Goal: Complete application form

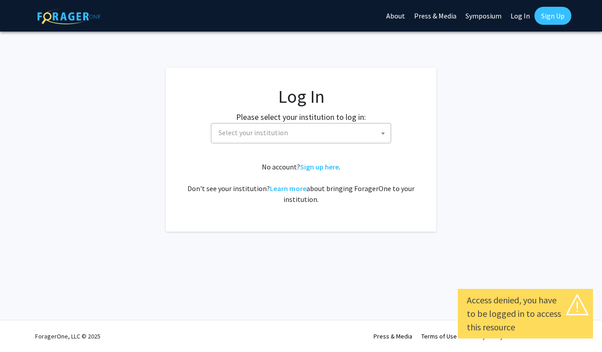
click at [243, 131] on span "Select your institution" at bounding box center [252, 132] width 69 height 9
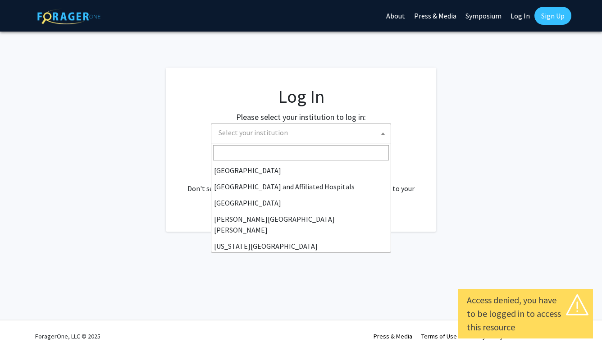
scroll to position [143, 0]
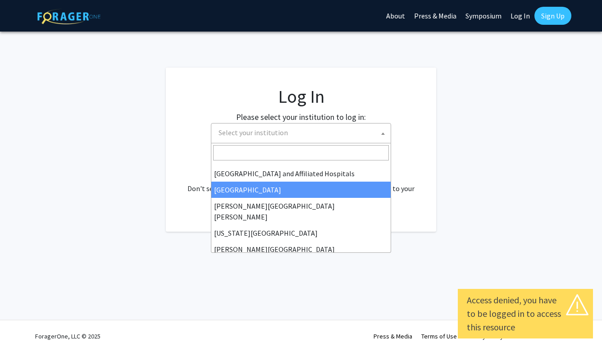
select select "2"
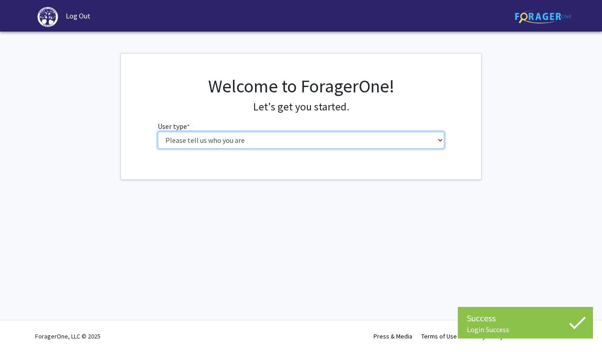
click at [409, 137] on select "Please tell us who you are Undergraduate Student Master's Student Doctoral Cand…" at bounding box center [301, 139] width 287 height 17
select select "1: undergrad"
click at [158, 131] on select "Please tell us who you are Undergraduate Student Master's Student Doctoral Cand…" at bounding box center [301, 139] width 287 height 17
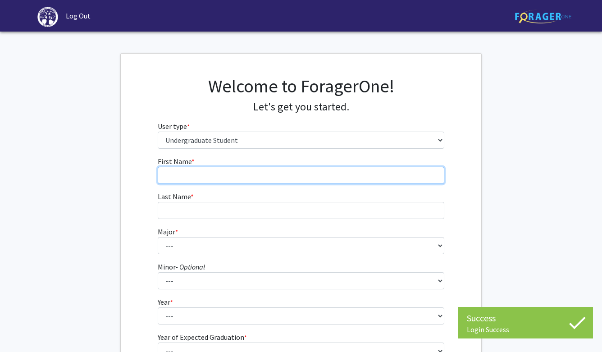
click at [279, 173] on input "First Name * required" at bounding box center [301, 175] width 287 height 17
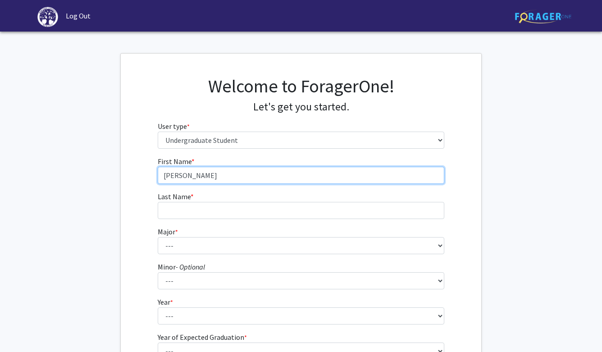
type input "[PERSON_NAME]"
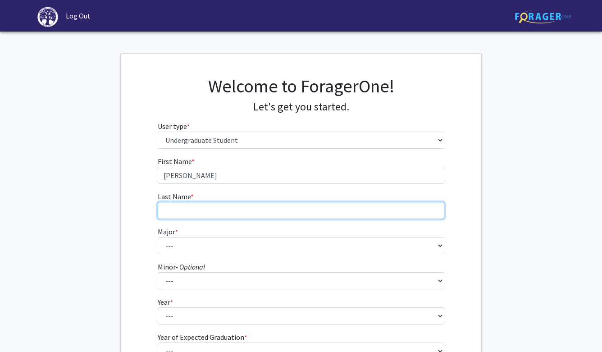
click at [251, 207] on input "Last Name * required" at bounding box center [301, 210] width 287 height 17
type input "[PERSON_NAME]"
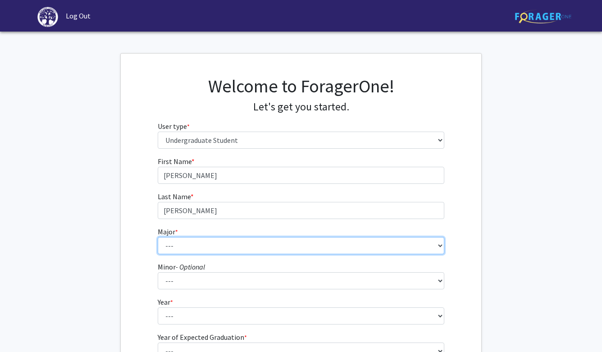
click at [203, 246] on select "--- Accounting Actuarial Science Advertising, Public Relations, and Strategic C…" at bounding box center [301, 245] width 287 height 17
select select "5: 164"
click at [158, 237] on select "--- Accounting Actuarial Science Advertising, Public Relations, and Strategic C…" at bounding box center [301, 245] width 287 height 17
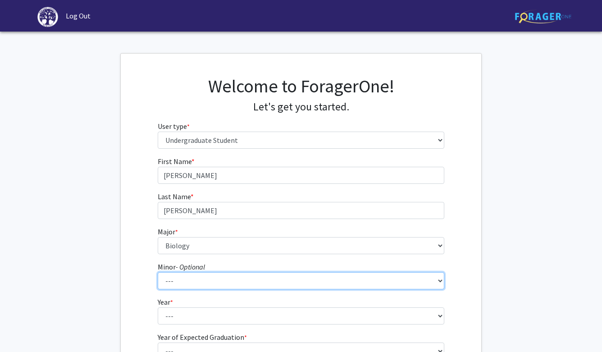
click at [175, 277] on select "--- Anthropology Chinese Civic Responsibility and Social Innovation Criminal Ju…" at bounding box center [301, 280] width 287 height 17
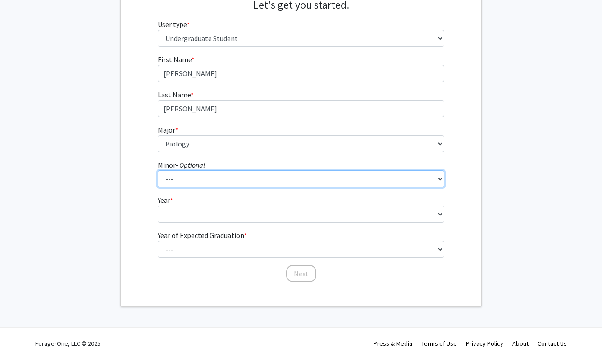
scroll to position [109, 0]
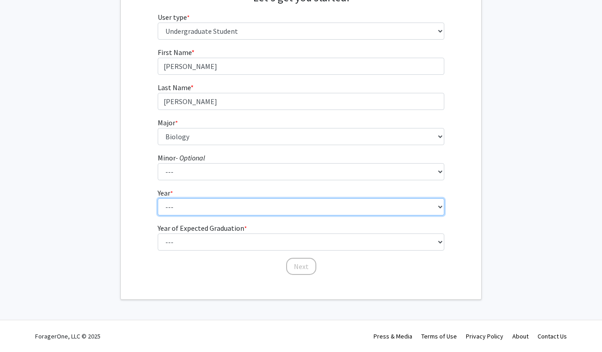
click at [272, 201] on select "--- First-year Sophomore Junior Senior Postbaccalaureate Certificate" at bounding box center [301, 206] width 287 height 17
select select "1: first-year"
click at [158, 198] on select "--- First-year Sophomore Junior Senior Postbaccalaureate Certificate" at bounding box center [301, 206] width 287 height 17
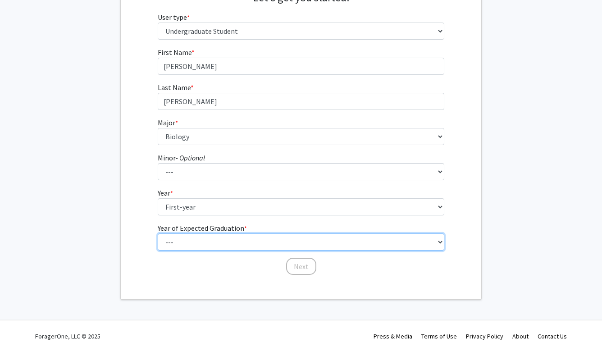
click at [217, 243] on select "--- 2025 2026 2027 2028 2029 2030 2031 2032 2033 2034" at bounding box center [301, 241] width 287 height 17
select select "5: 2029"
click at [158, 233] on select "--- 2025 2026 2027 2028 2029 2030 2031 2032 2033 2034" at bounding box center [301, 241] width 287 height 17
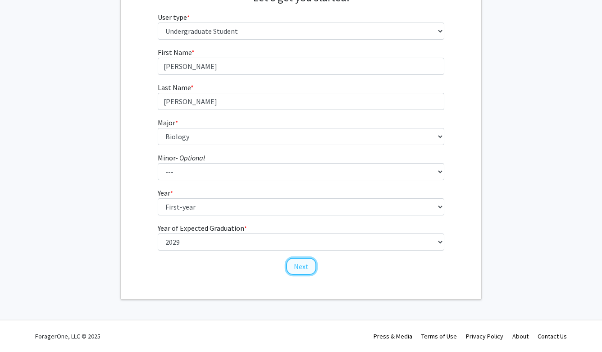
click at [300, 272] on button "Next" at bounding box center [301, 266] width 30 height 17
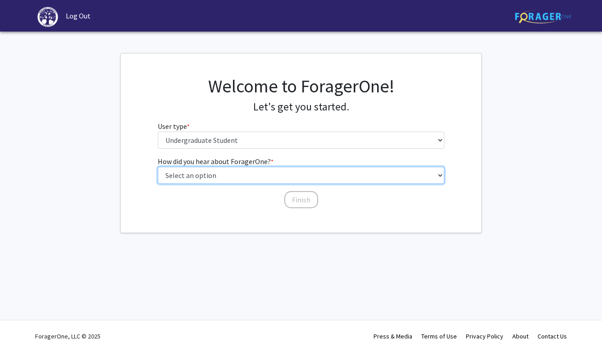
click at [307, 181] on select "Select an option Peer/student recommendation Faculty/staff recommendation Unive…" at bounding box center [301, 175] width 287 height 17
select select "2: faculty_recommendation"
click at [158, 167] on select "Select an option Peer/student recommendation Faculty/staff recommendation Unive…" at bounding box center [301, 175] width 287 height 17
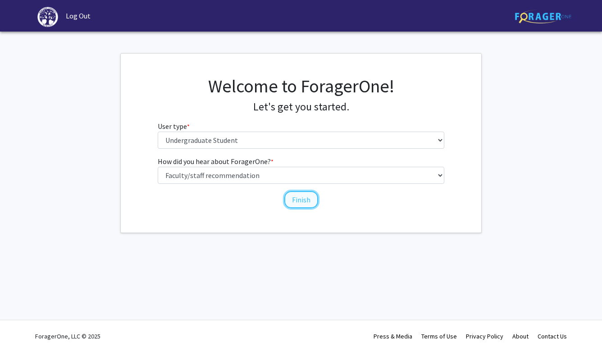
click at [300, 199] on button "Finish" at bounding box center [301, 199] width 34 height 17
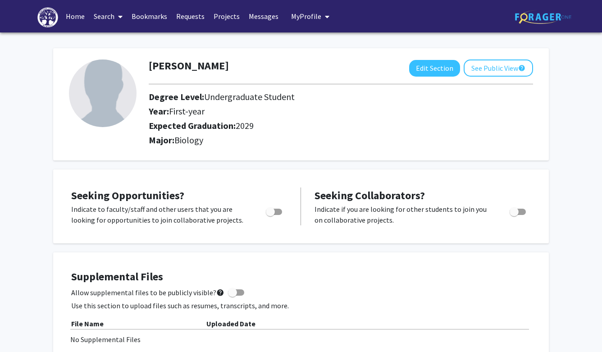
click at [230, 14] on link "Projects" at bounding box center [226, 16] width 35 height 32
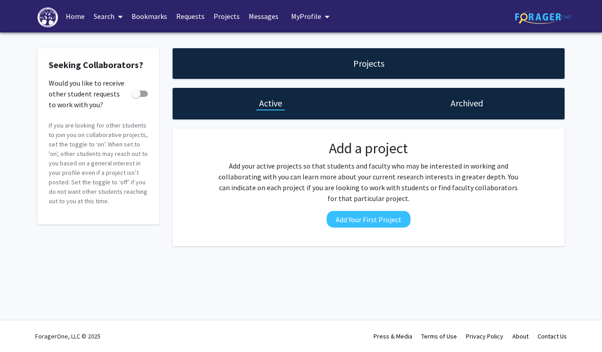
click at [69, 14] on link "Home" at bounding box center [75, 16] width 28 height 32
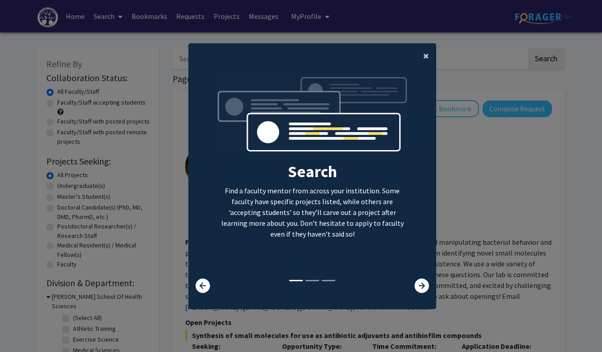
click at [425, 54] on span "×" at bounding box center [426, 56] width 6 height 14
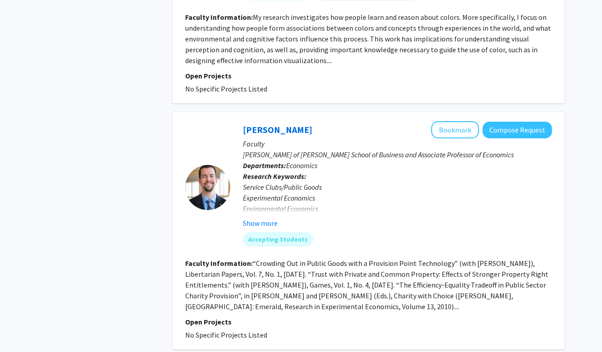
scroll to position [3356, 0]
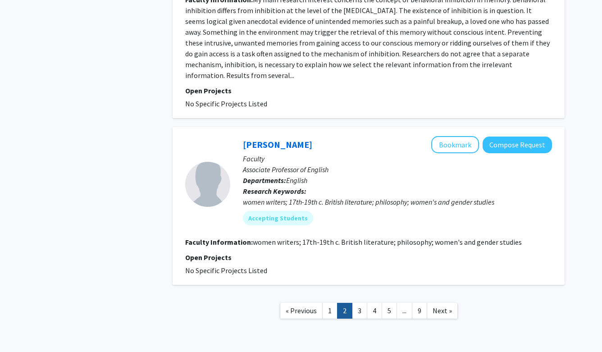
scroll to position [1896, 0]
click at [356, 303] on link "3" at bounding box center [359, 311] width 15 height 16
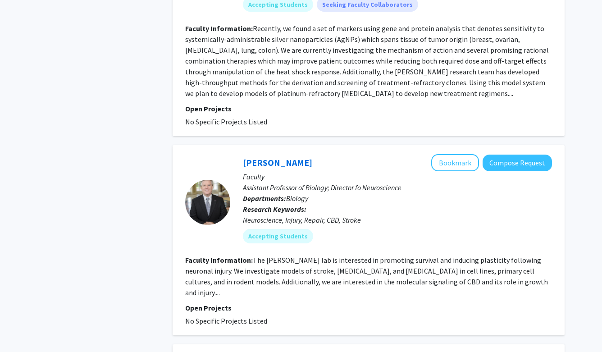
scroll to position [1676, 0]
